Goal: Communication & Community: Share content

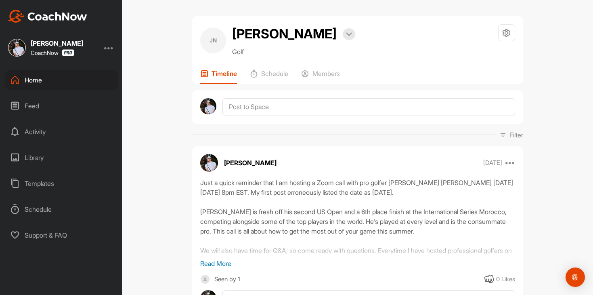
click at [73, 101] on div "Feed" at bounding box center [61, 106] width 114 height 20
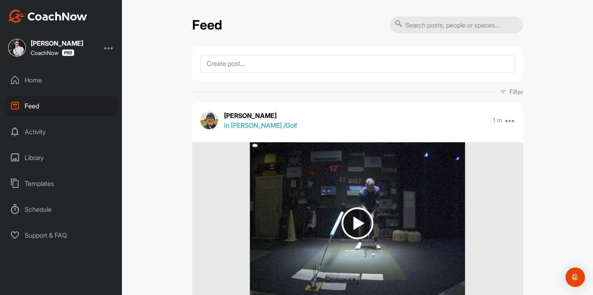
click at [69, 88] on div "Home" at bounding box center [61, 80] width 114 height 20
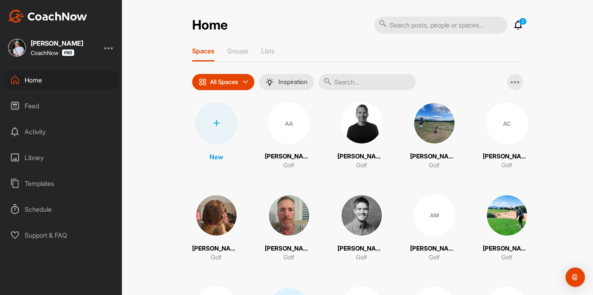
click at [68, 103] on div "Feed" at bounding box center [61, 106] width 114 height 20
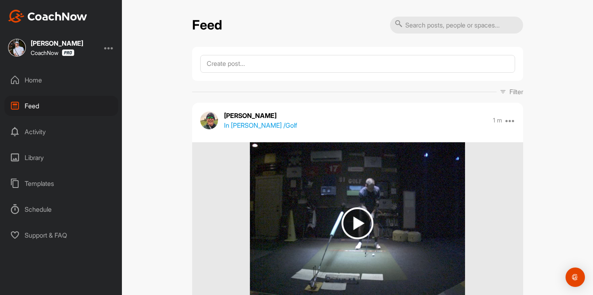
click at [69, 76] on div "Home" at bounding box center [61, 80] width 114 height 20
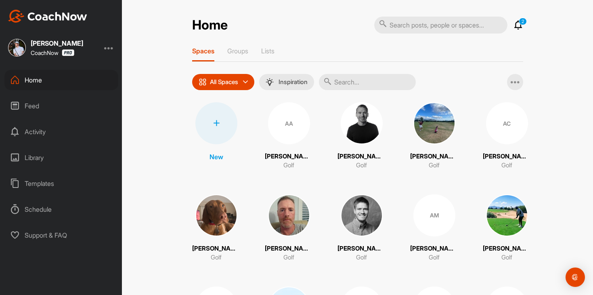
click at [519, 25] on icon at bounding box center [518, 25] width 10 height 10
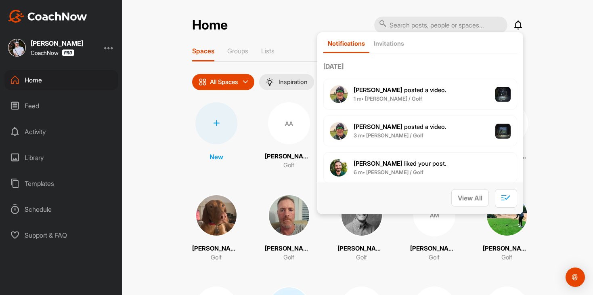
click at [519, 25] on icon at bounding box center [518, 25] width 10 height 10
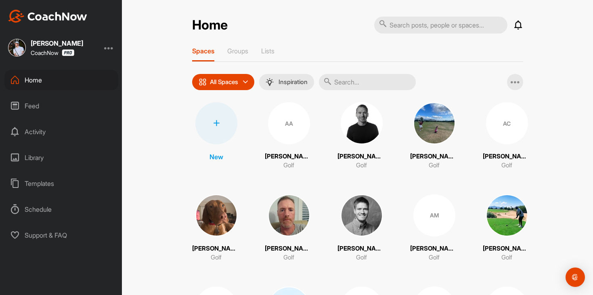
click at [57, 109] on div "Feed" at bounding box center [61, 106] width 114 height 20
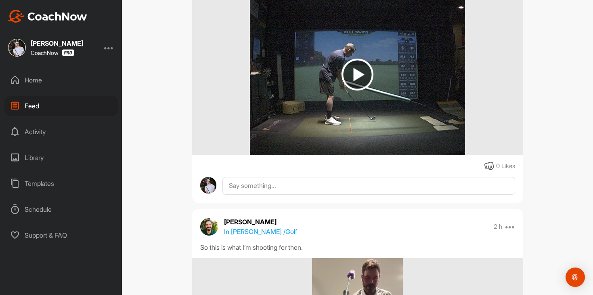
scroll to position [376, 0]
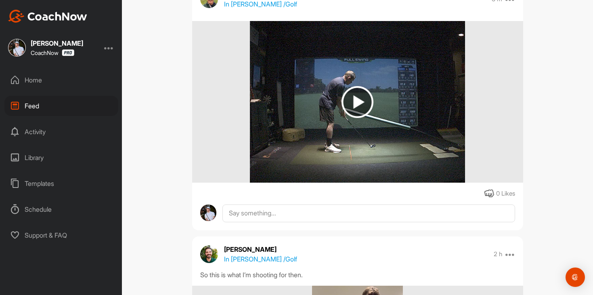
click at [342, 89] on img at bounding box center [357, 102] width 32 height 32
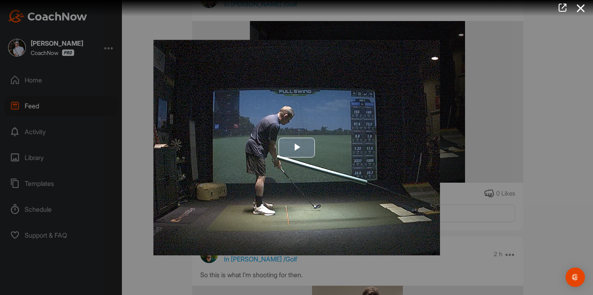
click at [293, 134] on img "Video Player" at bounding box center [296, 147] width 287 height 215
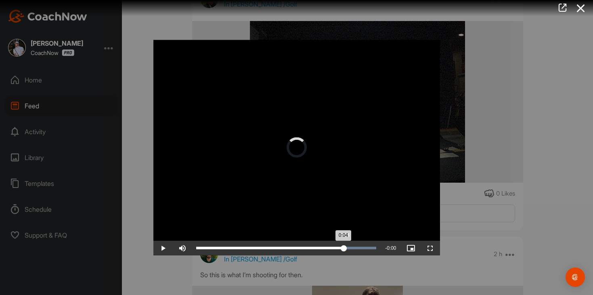
drag, startPoint x: 301, startPoint y: 249, endPoint x: 363, endPoint y: 240, distance: 62.4
click at [363, 240] on div "Loaded : 100.00% 0:04 0:04" at bounding box center [286, 247] width 188 height 15
click at [502, 153] on div at bounding box center [296, 147] width 593 height 295
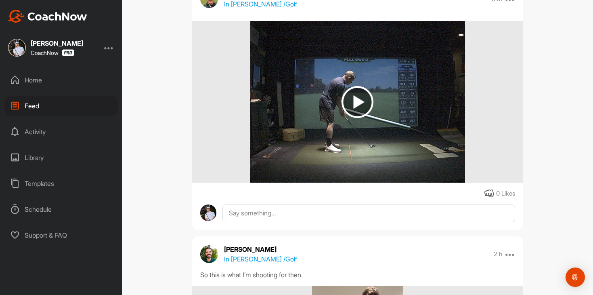
click at [48, 86] on div "Home" at bounding box center [61, 80] width 114 height 20
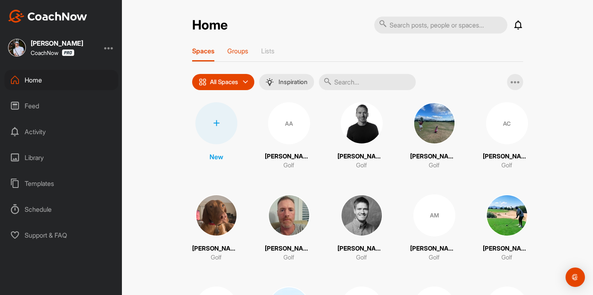
click at [231, 55] on div "Groups" at bounding box center [237, 54] width 21 height 15
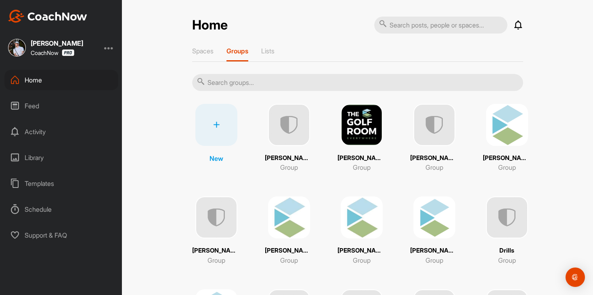
scroll to position [30, 0]
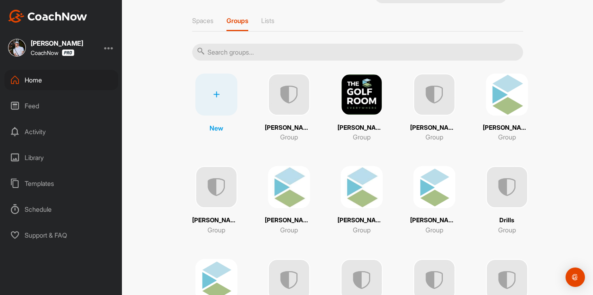
click at [435, 171] on img at bounding box center [434, 187] width 42 height 42
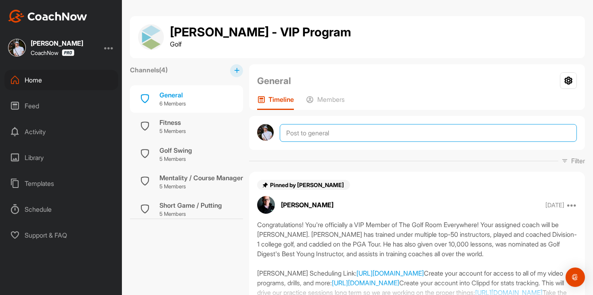
click at [367, 132] on textarea at bounding box center [428, 133] width 297 height 18
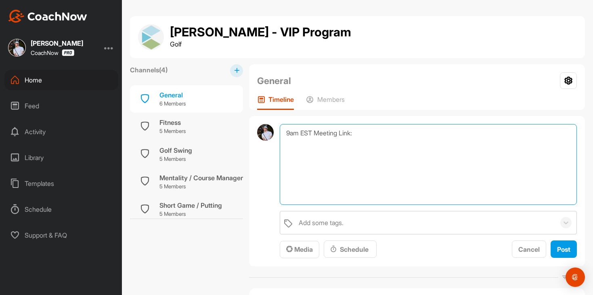
paste textarea "[URL][DOMAIN_NAME][SECURITY_DATA]"
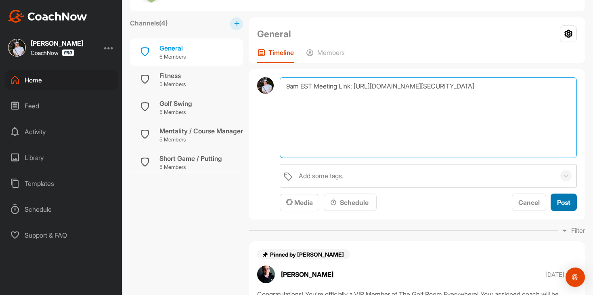
type textarea "9am EST Meeting Link: [URL][DOMAIN_NAME][SECURITY_DATA]"
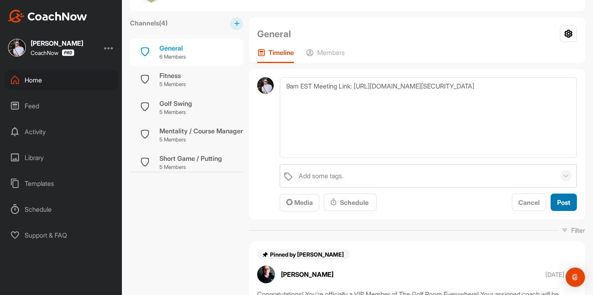
click at [565, 199] on span "Post" at bounding box center [563, 202] width 13 height 8
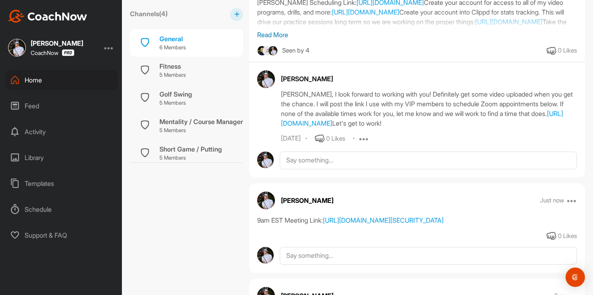
scroll to position [315, 0]
